Goal: Task Accomplishment & Management: Manage account settings

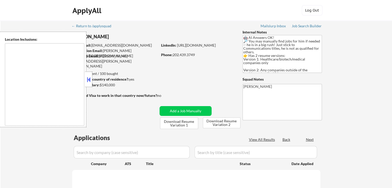
select select ""pending""
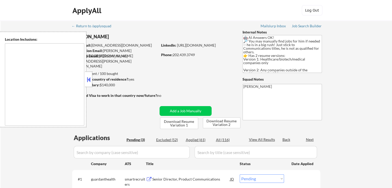
type textarea "Addison, TX Richardson, TX Carrollton, TX Plano, TX Farmers Branch, TX Garland,…"
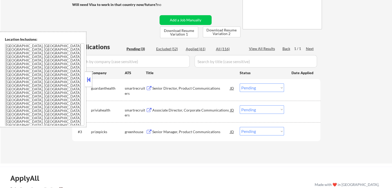
scroll to position [103, 0]
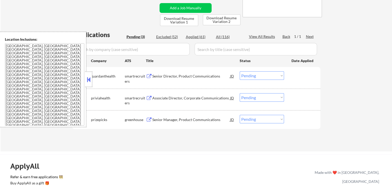
click at [151, 76] on button at bounding box center [149, 76] width 6 height 5
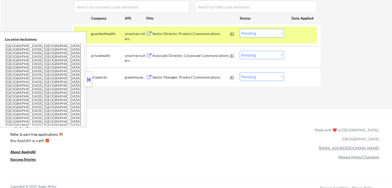
scroll to position [155, 0]
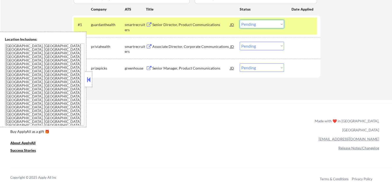
click at [254, 26] on select "Choose an option... Pending Applied Excluded (Questions) Excluded (Expired) Exc…" at bounding box center [262, 24] width 44 height 9
click at [240, 20] on select "Choose an option... Pending Applied Excluded (Questions) Excluded (Expired) Exc…" at bounding box center [262, 24] width 44 height 9
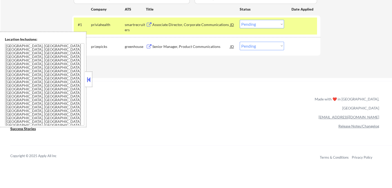
click at [149, 25] on button at bounding box center [149, 24] width 6 height 5
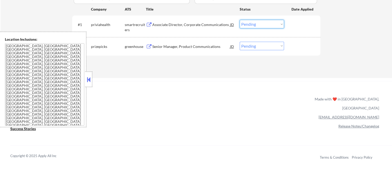
click at [278, 24] on select "Choose an option... Pending Applied Excluded (Questions) Excluded (Expired) Exc…" at bounding box center [262, 24] width 44 height 9
click at [240, 20] on select "Choose an option... Pending Applied Excluded (Questions) Excluded (Expired) Exc…" at bounding box center [262, 24] width 44 height 9
drag, startPoint x: 232, startPoint y: 115, endPoint x: 228, endPoint y: 115, distance: 4.4
click at [232, 115] on div "ApplyAll Refer & earn free applications 👯‍♀️ Buy ApplyAll as a gift 🎁 About App…" at bounding box center [196, 126] width 392 height 82
select select ""pending""
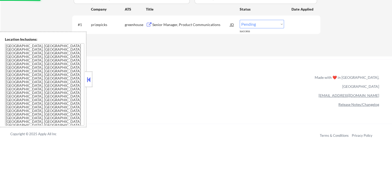
click at [151, 24] on button at bounding box center [149, 24] width 6 height 5
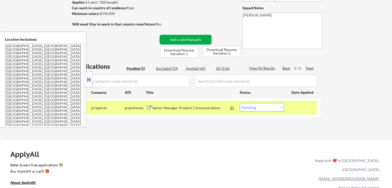
scroll to position [77, 0]
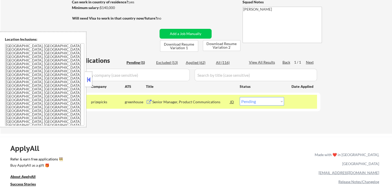
click at [266, 101] on select "Choose an option... Pending Applied Excluded (Questions) Excluded (Expired) Exc…" at bounding box center [262, 101] width 44 height 9
select select ""applied""
click at [240, 97] on select "Choose an option... Pending Applied Excluded (Questions) Excluded (Expired) Exc…" at bounding box center [262, 101] width 44 height 9
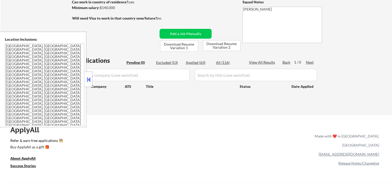
click at [197, 62] on div "Applied (63)" at bounding box center [199, 62] width 26 height 5
select select ""applied""
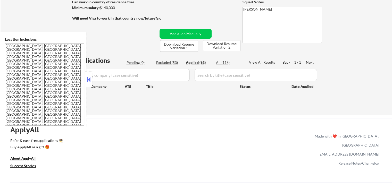
select select ""applied""
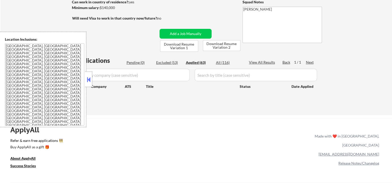
select select ""applied""
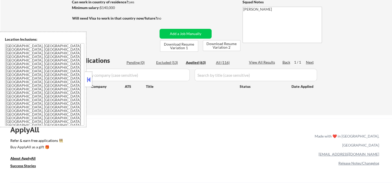
select select ""applied""
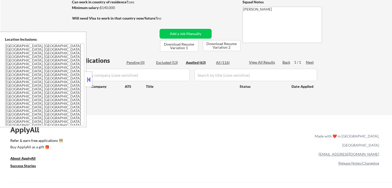
select select ""applied""
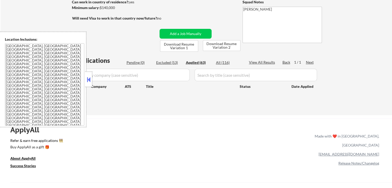
select select ""applied""
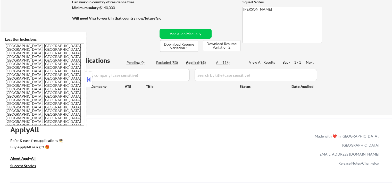
select select ""applied""
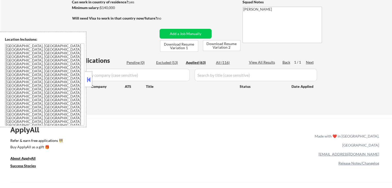
select select ""applied""
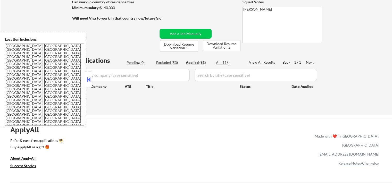
select select ""applied""
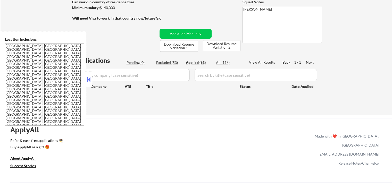
select select ""applied""
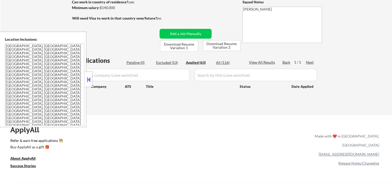
select select ""applied""
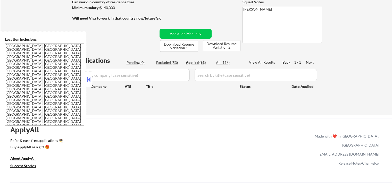
select select ""applied""
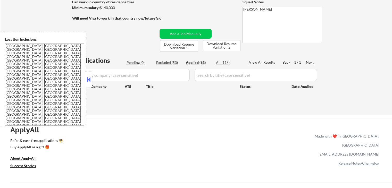
select select ""applied""
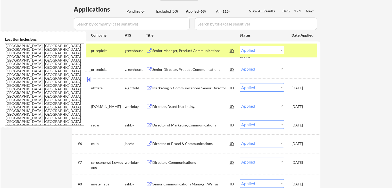
scroll to position [129, 0]
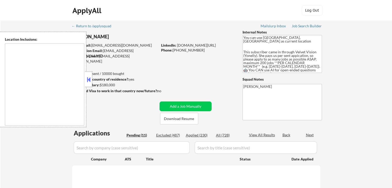
select select ""pending""
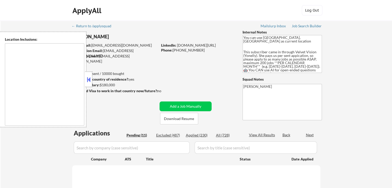
select select ""pending""
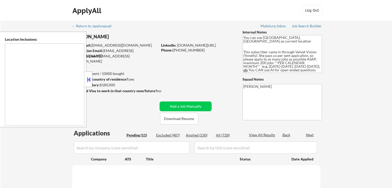
select select ""pending""
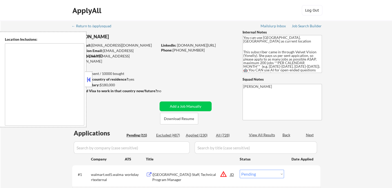
type textarea "[GEOGRAPHIC_DATA], [GEOGRAPHIC_DATA] [GEOGRAPHIC_DATA], [GEOGRAPHIC_DATA] [GEOG…"
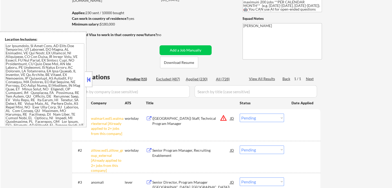
scroll to position [52, 0]
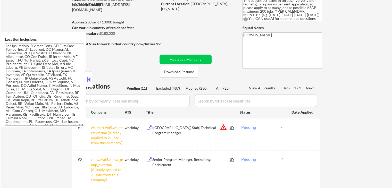
click at [196, 89] on div "Applied (230)" at bounding box center [199, 88] width 26 height 5
select select ""applied""
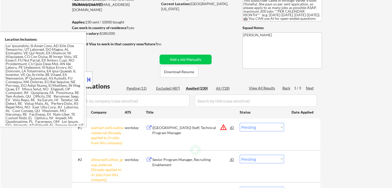
select select ""applied""
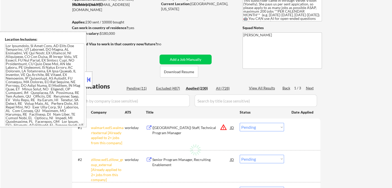
select select ""applied""
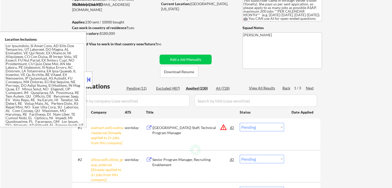
select select ""applied""
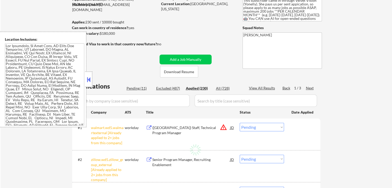
select select ""applied""
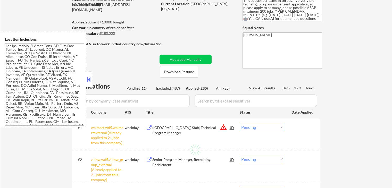
select select ""applied""
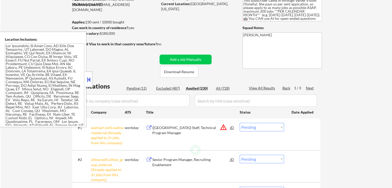
select select ""applied""
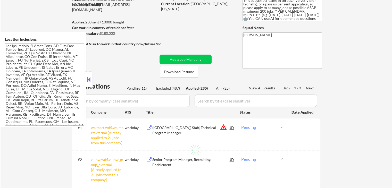
select select ""applied""
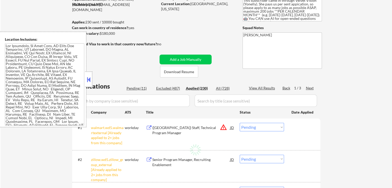
select select ""applied""
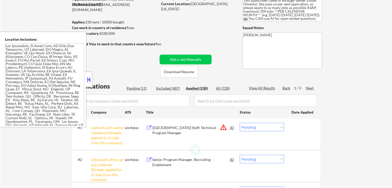
select select ""applied""
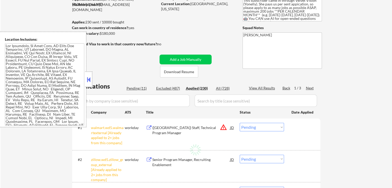
select select ""applied""
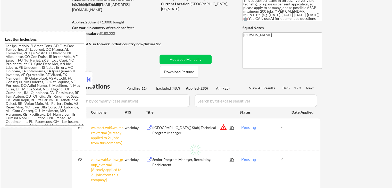
select select ""applied""
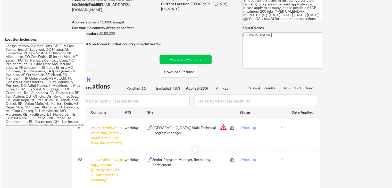
select select ""applied""
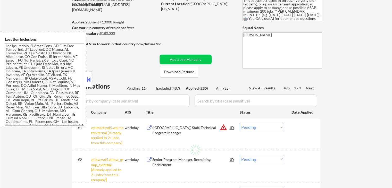
select select ""applied""
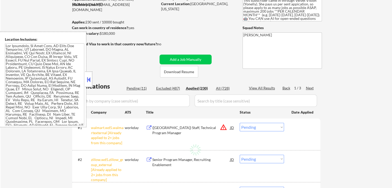
select select ""applied""
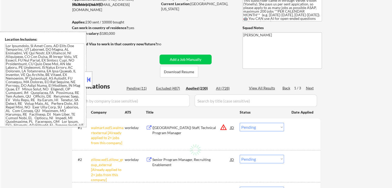
select select ""applied""
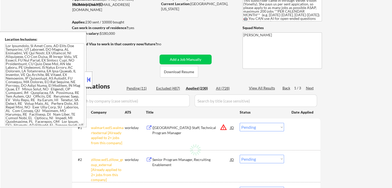
select select ""applied""
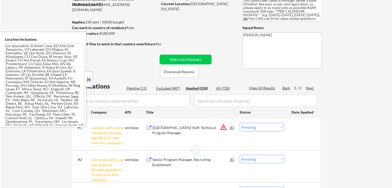
select select ""applied""
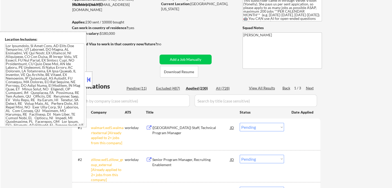
select select ""applied""
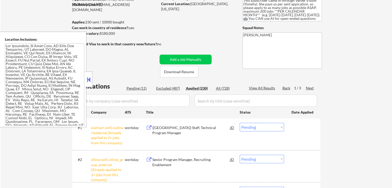
select select ""applied""
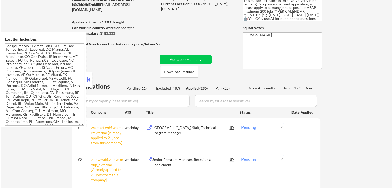
select select ""applied""
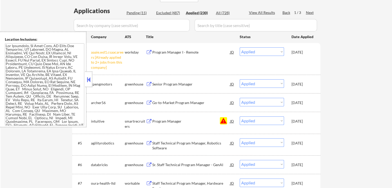
scroll to position [77, 0]
